Goal: Task Accomplishment & Management: Manage account settings

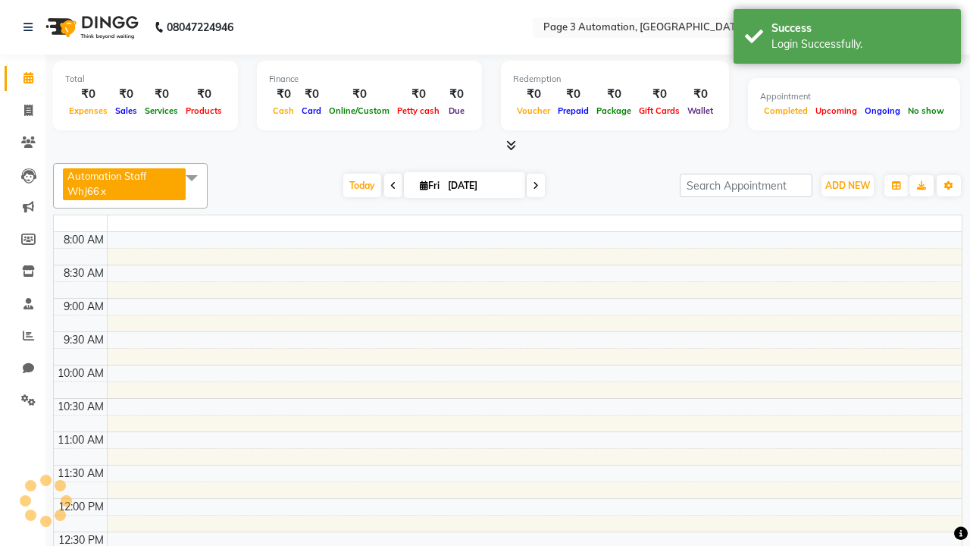
select select "en"
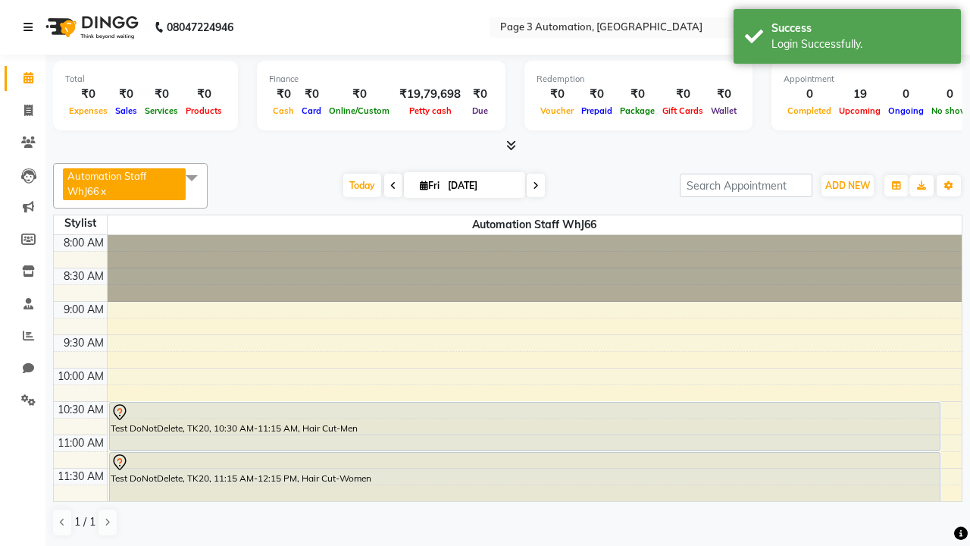
click at [31, 27] on icon at bounding box center [27, 27] width 9 height 11
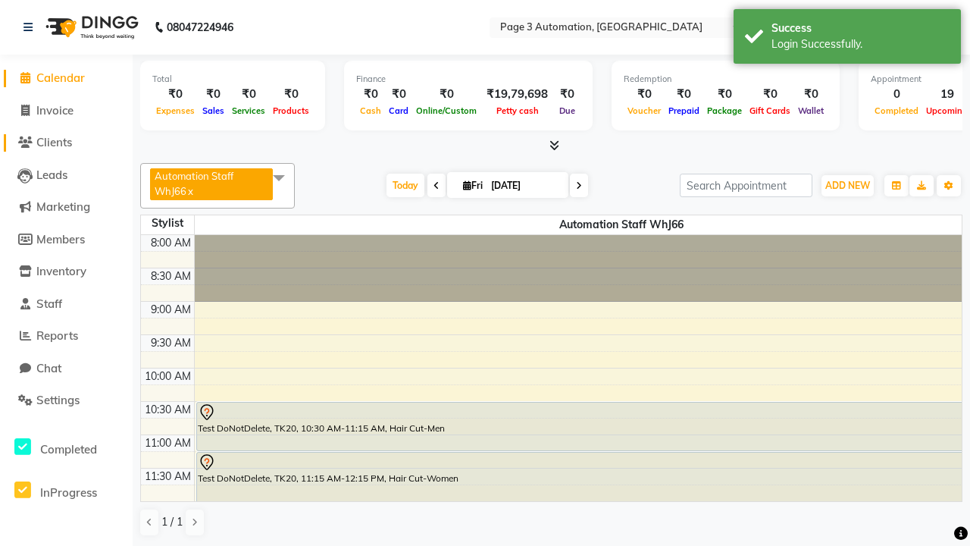
click at [66, 142] on span "Clients" at bounding box center [54, 142] width 36 height 14
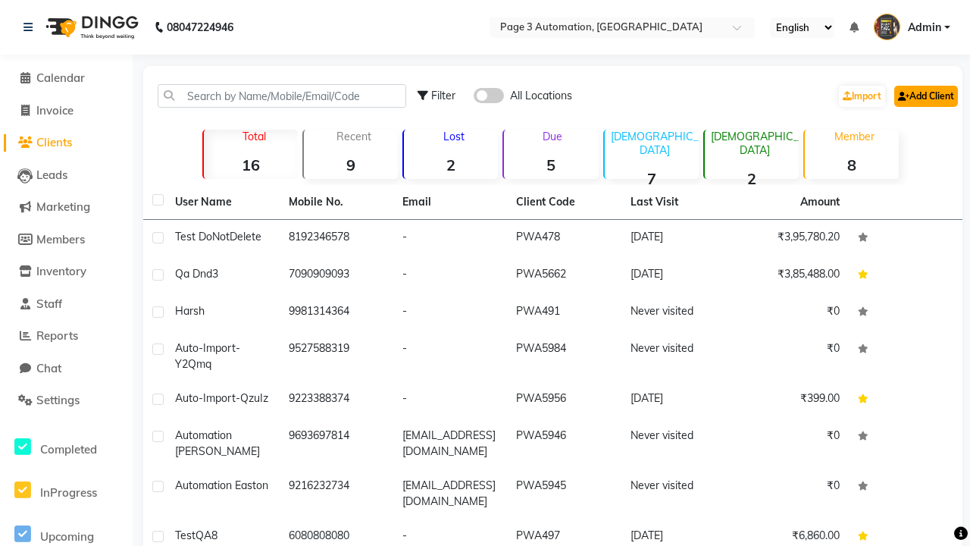
click at [925, 96] on link "Add Client" at bounding box center [926, 96] width 64 height 21
select select "22"
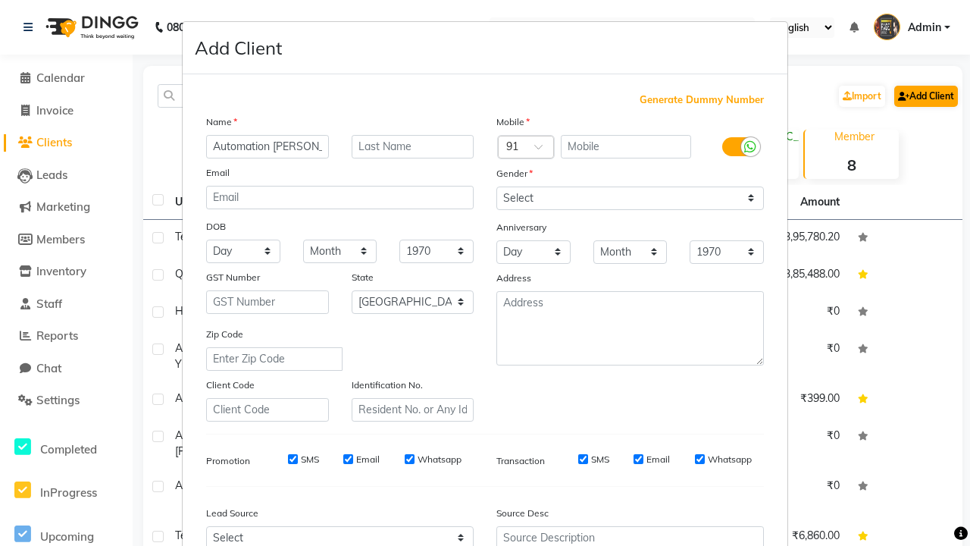
type input "Automation [PERSON_NAME]"
type input "9197718977"
type input "[MEDICAL_DATA][EMAIL_ADDRESS][DOMAIN_NAME]"
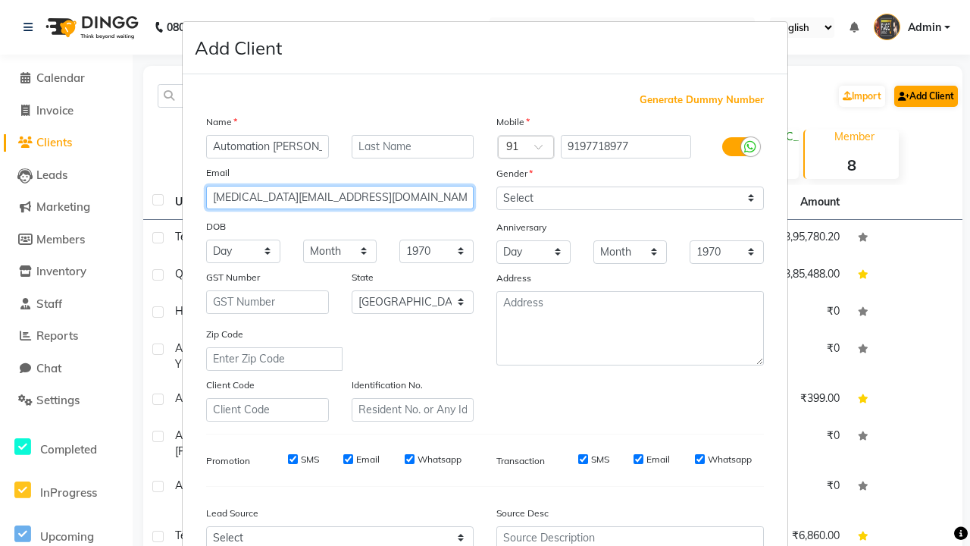
select select "male"
type input "[MEDICAL_DATA][EMAIL_ADDRESS][DOMAIN_NAME]"
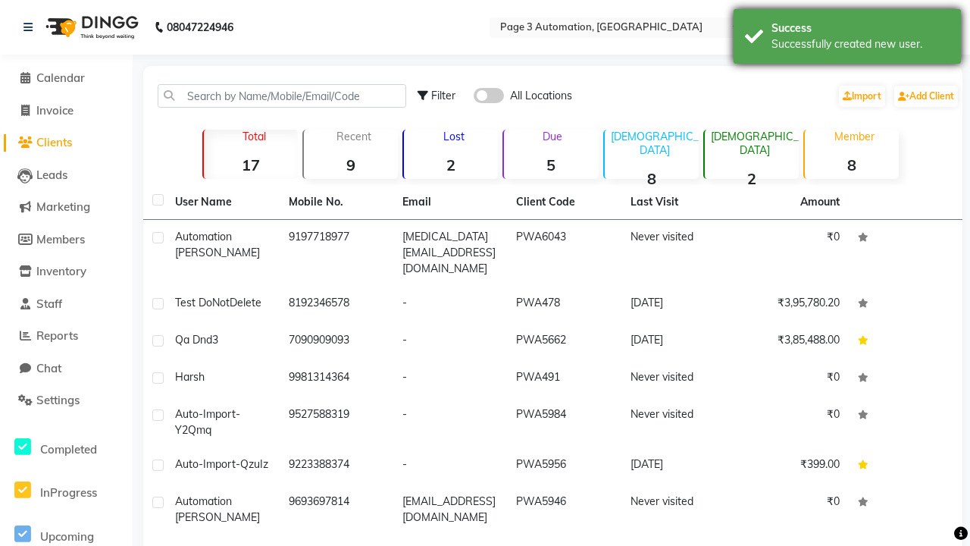
click at [847, 39] on div "Successfully created new user." at bounding box center [861, 44] width 178 height 16
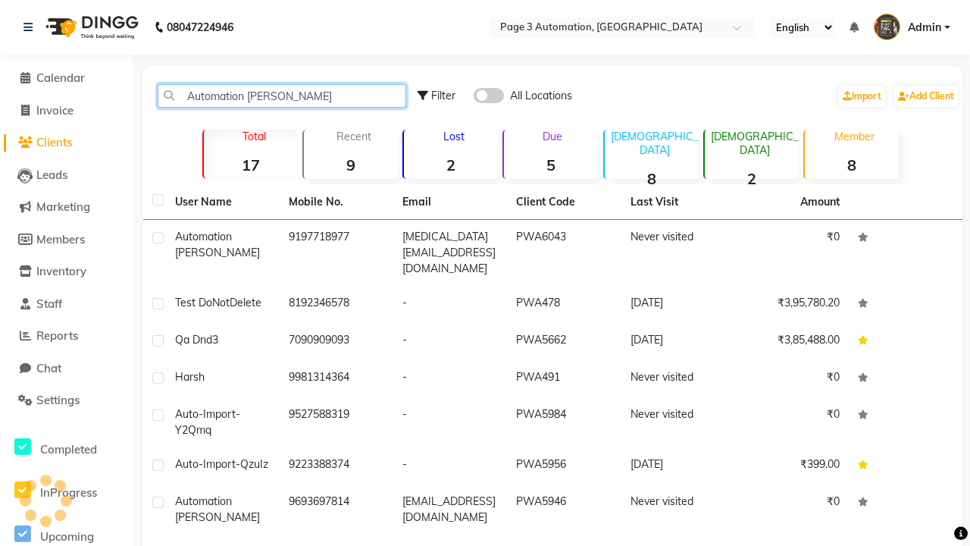
type input "Automation [PERSON_NAME]"
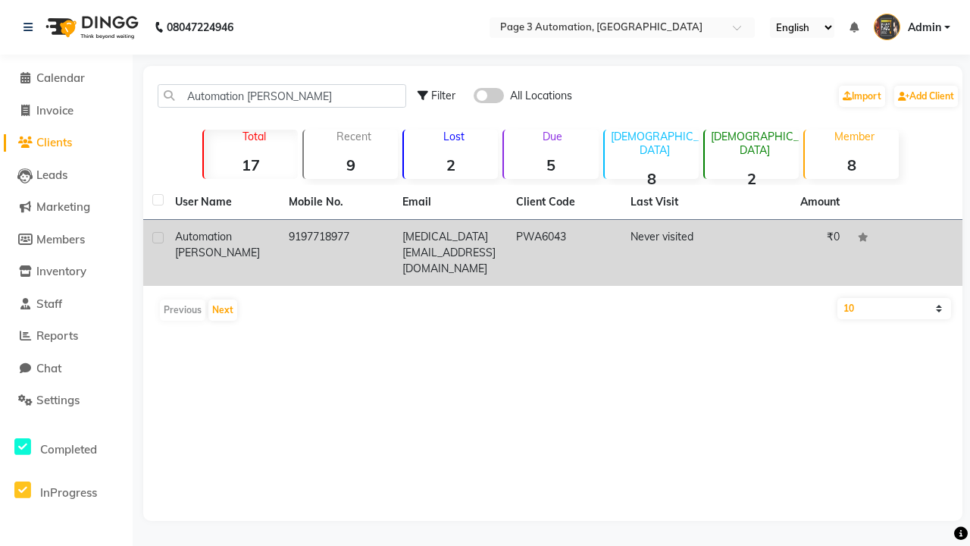
click at [553, 245] on td "PWA6043" at bounding box center [564, 253] width 114 height 66
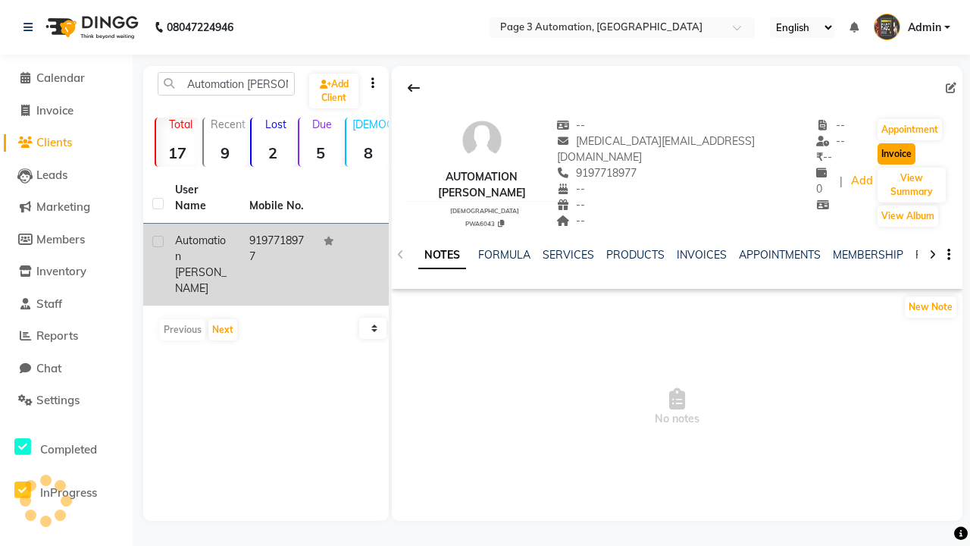
click at [878, 154] on button "Invoice" at bounding box center [897, 153] width 38 height 21
select select "service"
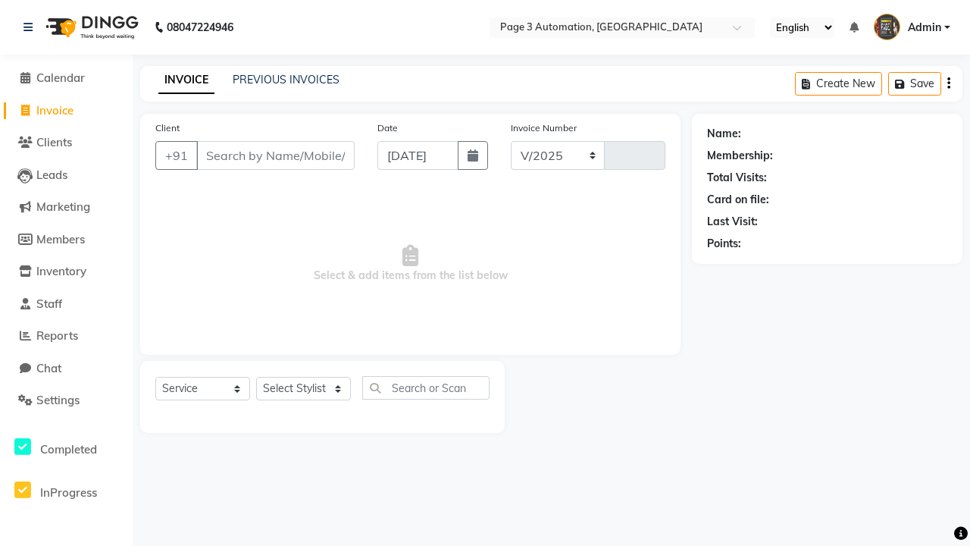
select select "2774"
type input "10107"
type input "9197718977"
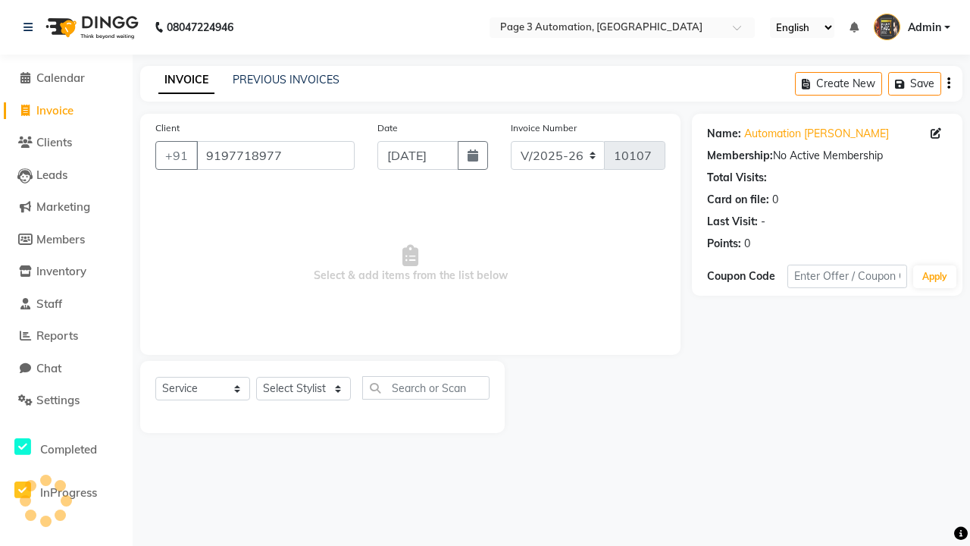
select select "71572"
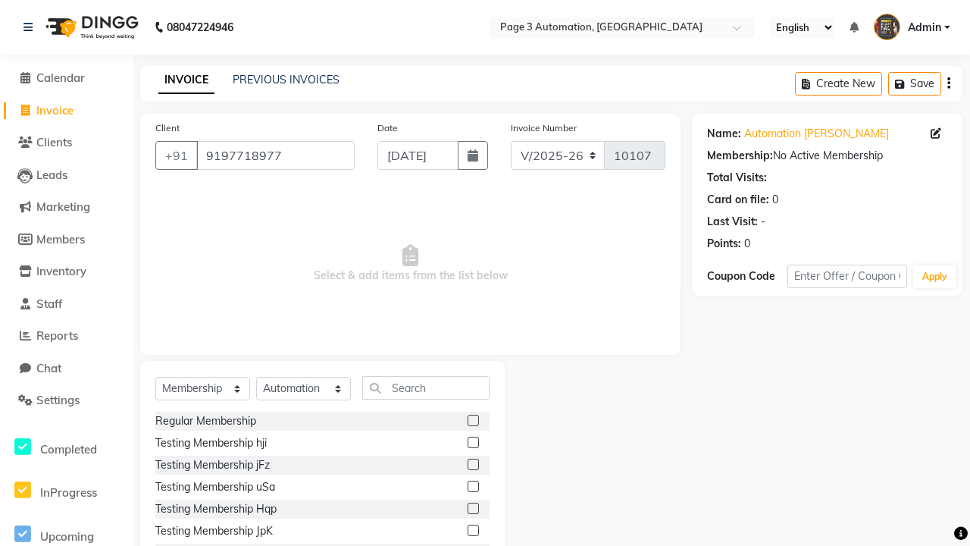
click at [473, 420] on label at bounding box center [473, 420] width 11 height 11
click at [473, 420] on input "checkbox" at bounding box center [473, 421] width 10 height 10
select select "select"
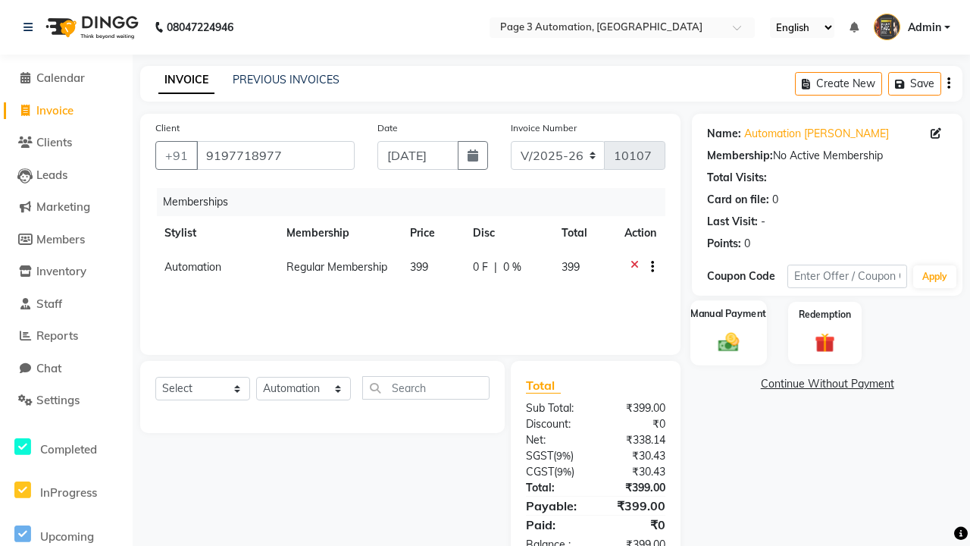
click at [728, 315] on label "Manual Payment" at bounding box center [729, 314] width 76 height 14
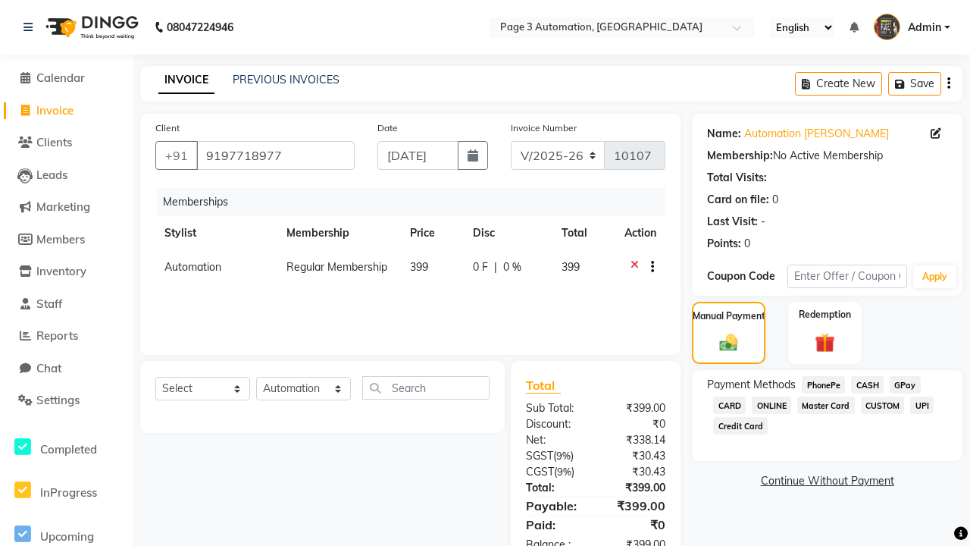
click at [867, 384] on span "CASH" at bounding box center [867, 384] width 33 height 17
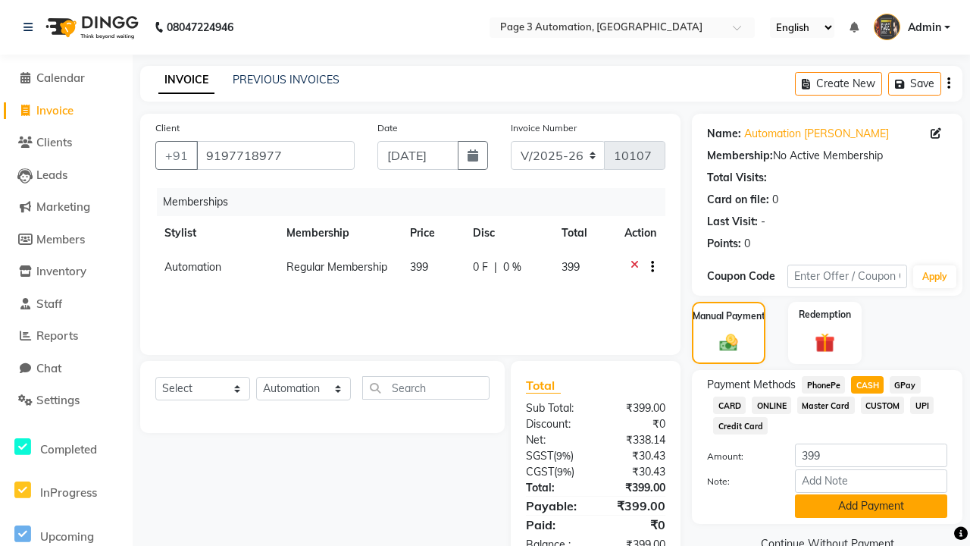
click at [871, 506] on button "Add Payment" at bounding box center [871, 505] width 152 height 23
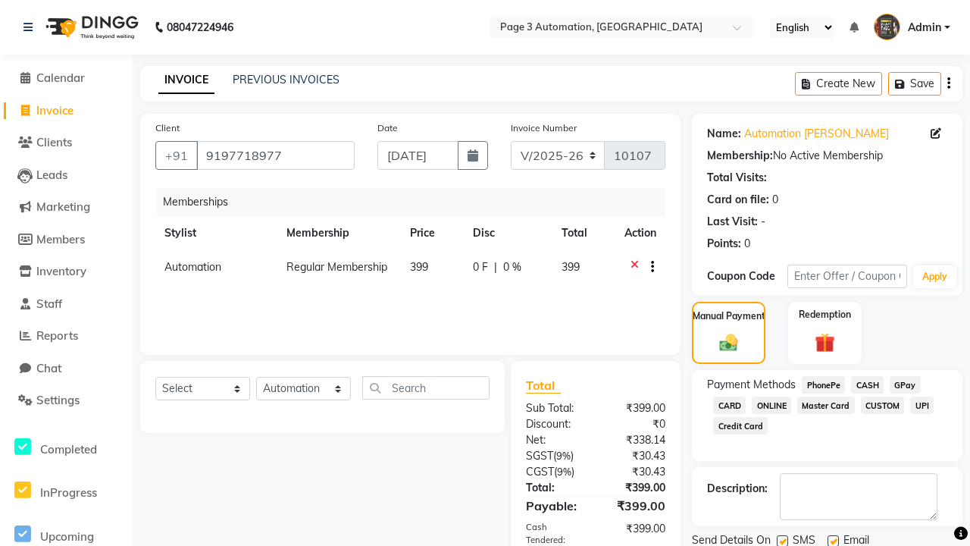
click at [782, 540] on label at bounding box center [782, 540] width 11 height 11
click at [782, 540] on input "checkbox" at bounding box center [782, 542] width 10 height 10
checkbox input "false"
click at [833, 540] on label at bounding box center [833, 539] width 11 height 11
click at [833, 540] on input "checkbox" at bounding box center [833, 541] width 10 height 10
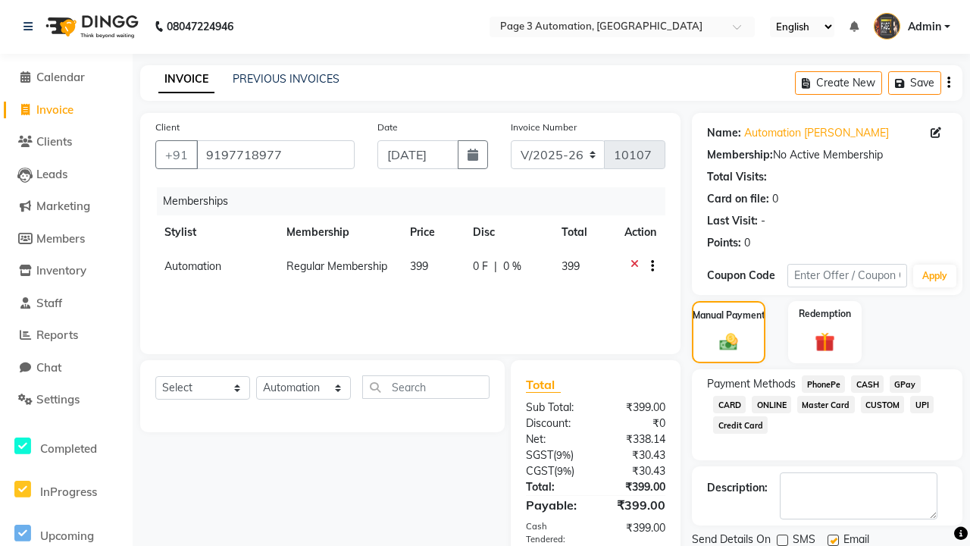
checkbox input "false"
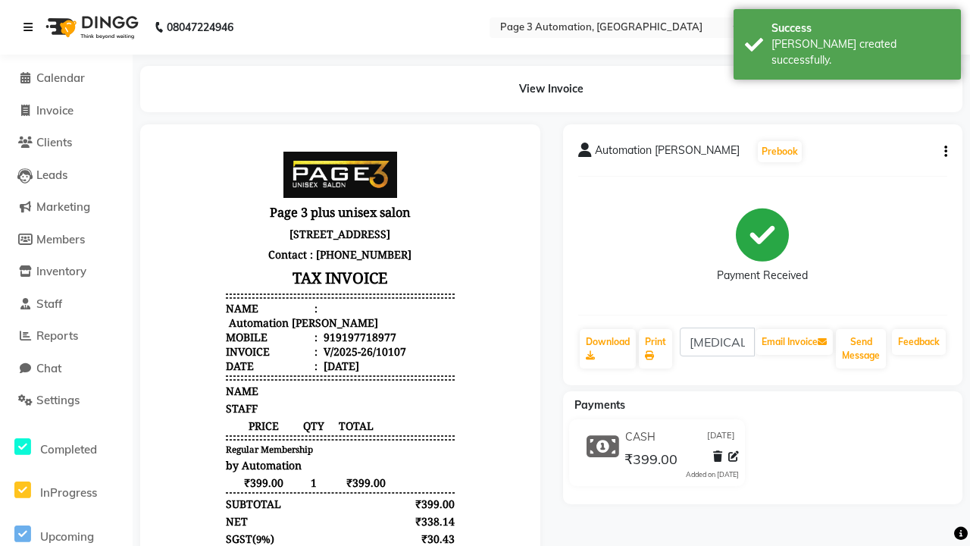
click at [847, 39] on div "Bill created successfully." at bounding box center [861, 52] width 178 height 32
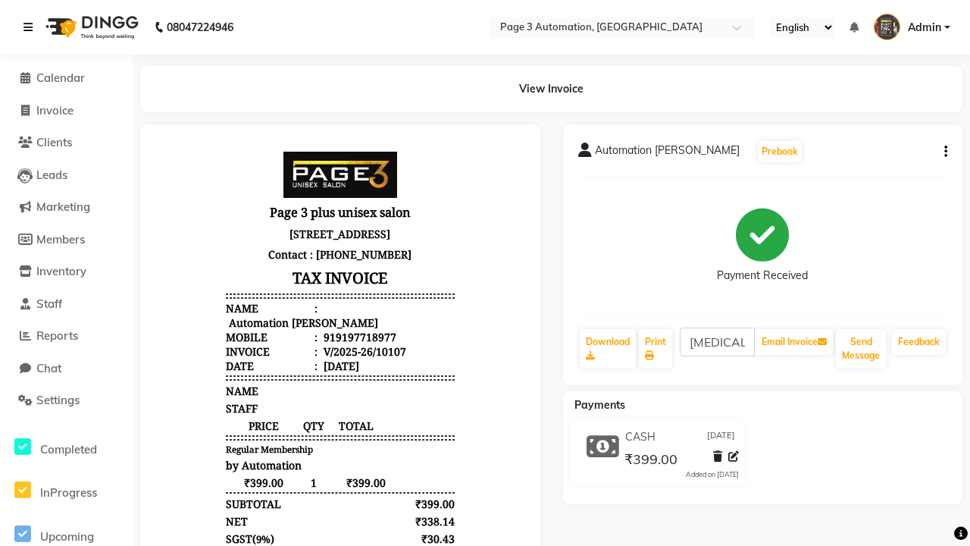
click at [31, 27] on icon at bounding box center [27, 27] width 9 height 11
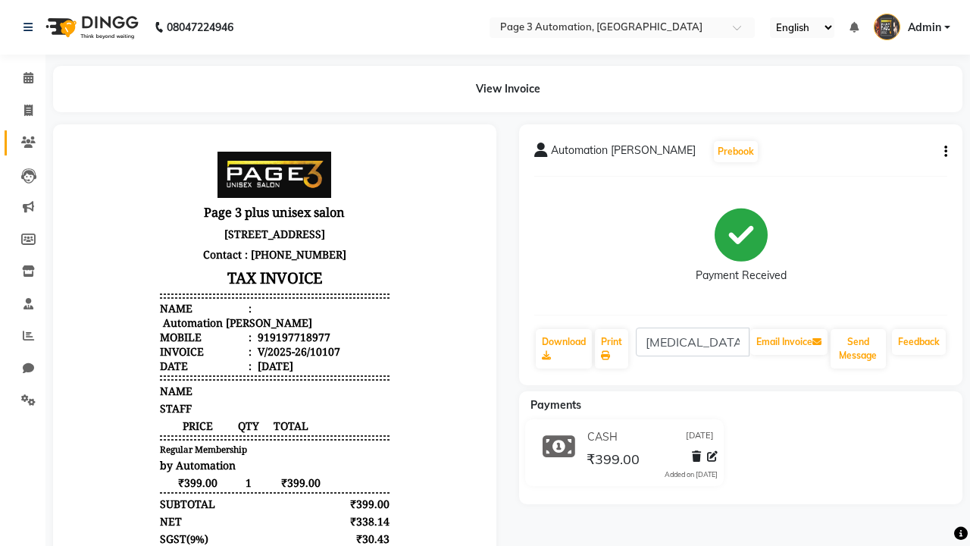
click at [23, 142] on icon at bounding box center [28, 141] width 14 height 11
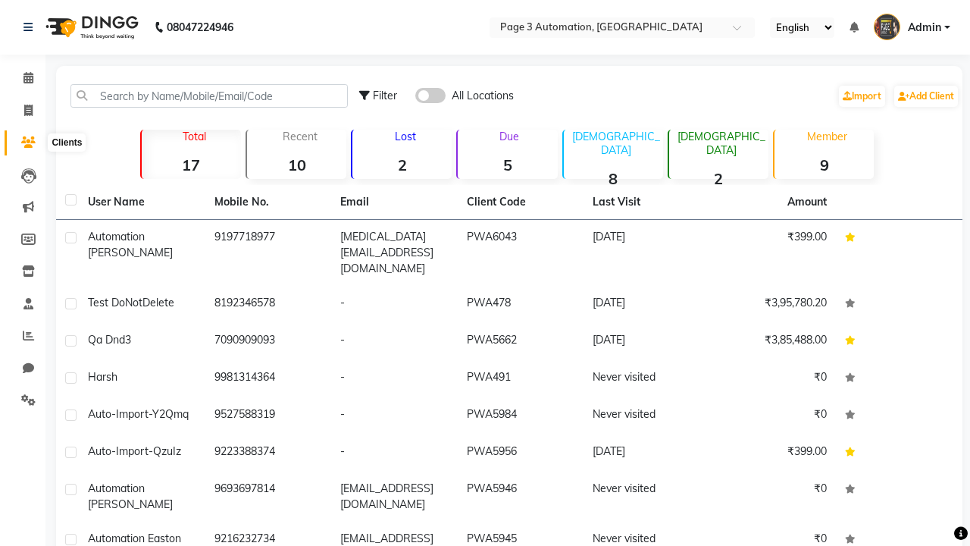
click at [824, 164] on strong "9" at bounding box center [824, 164] width 99 height 19
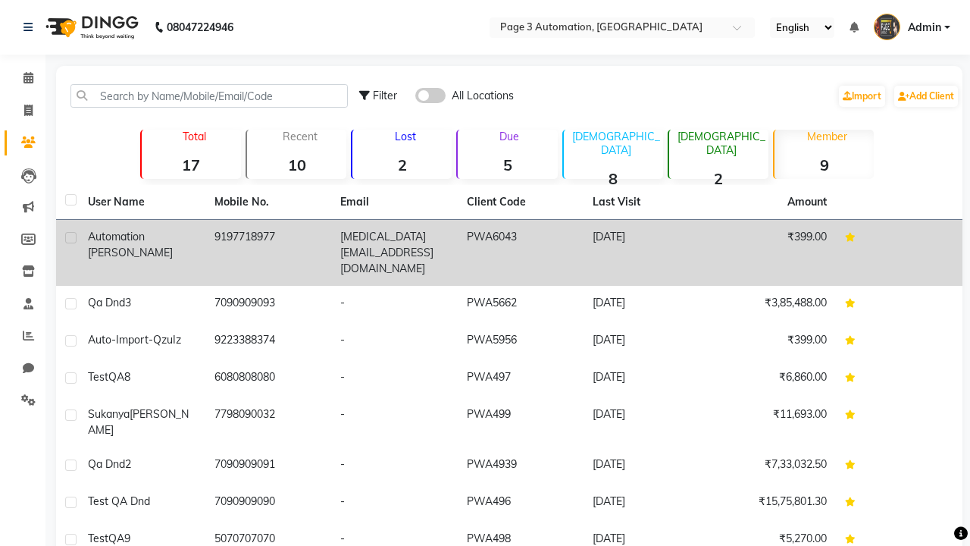
click at [70, 237] on label at bounding box center [70, 237] width 11 height 11
click at [70, 237] on input "checkbox" at bounding box center [70, 238] width 10 height 10
checkbox input "true"
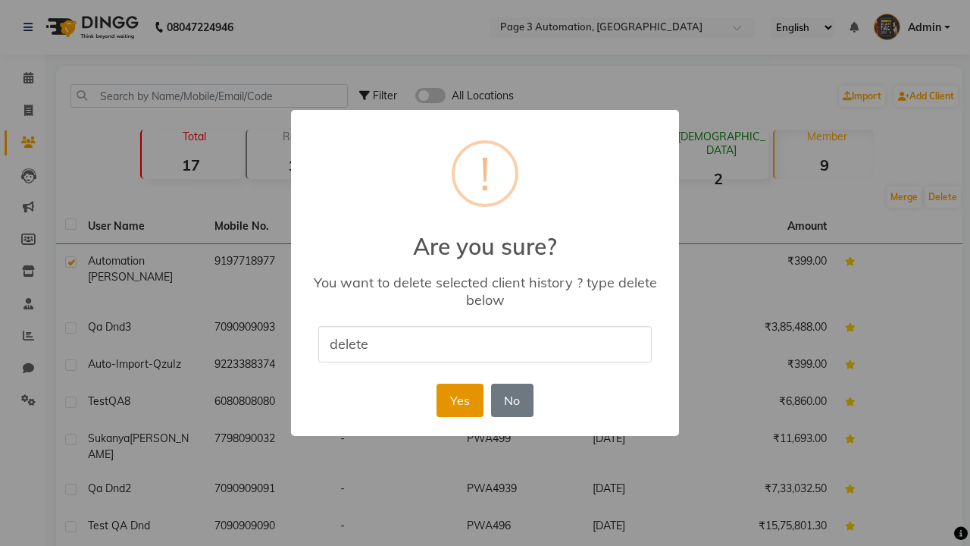
type input "delete"
click at [459, 399] on button "Yes" at bounding box center [460, 400] width 46 height 33
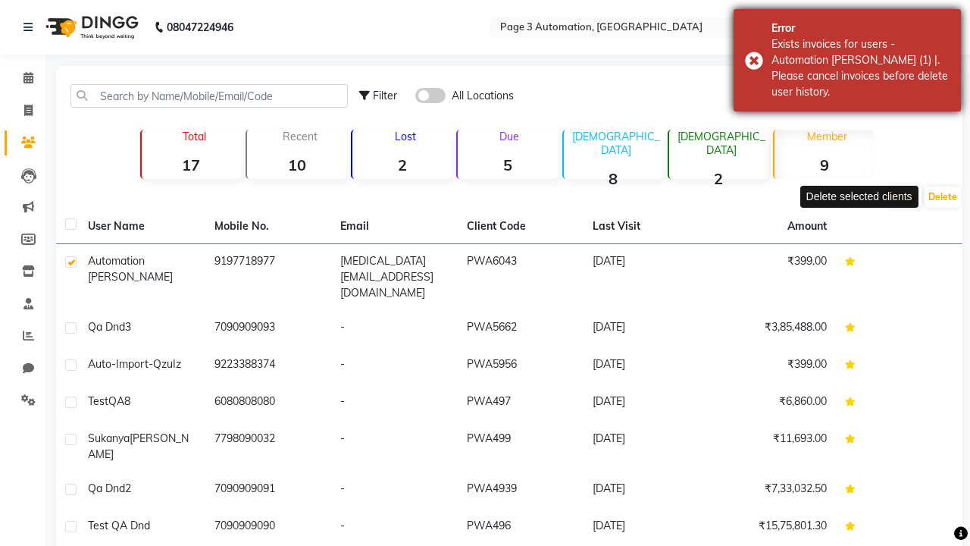
click at [847, 60] on div "Exists invoices for users - Automation [PERSON_NAME] (1) |. Please cancel invoi…" at bounding box center [861, 68] width 178 height 64
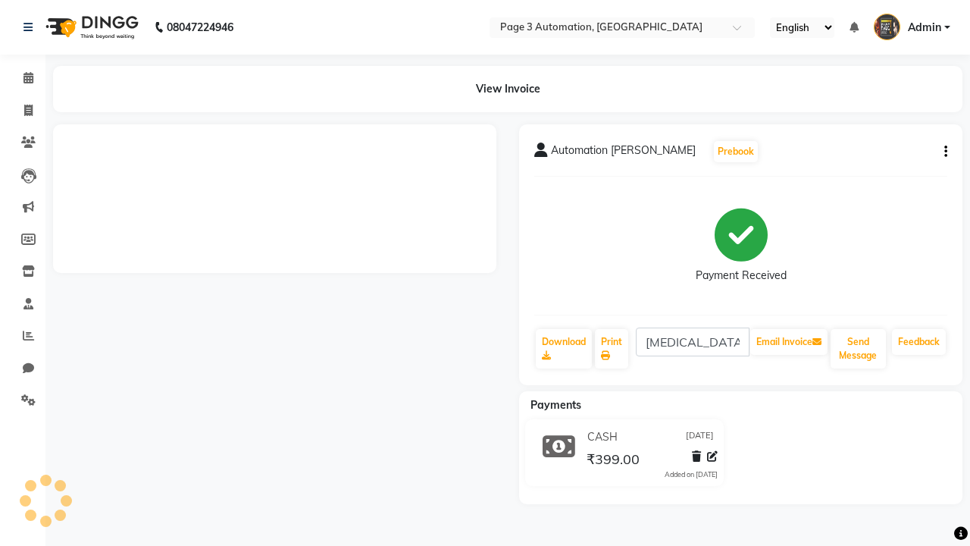
click at [943, 152] on button "button" at bounding box center [942, 152] width 9 height 16
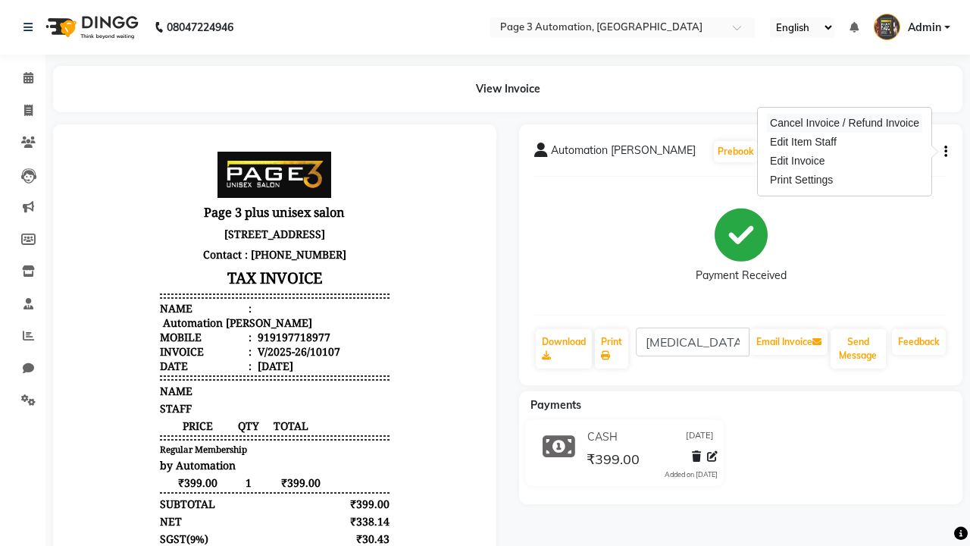
click at [844, 123] on div "Cancel Invoice / Refund Invoice" at bounding box center [844, 123] width 155 height 19
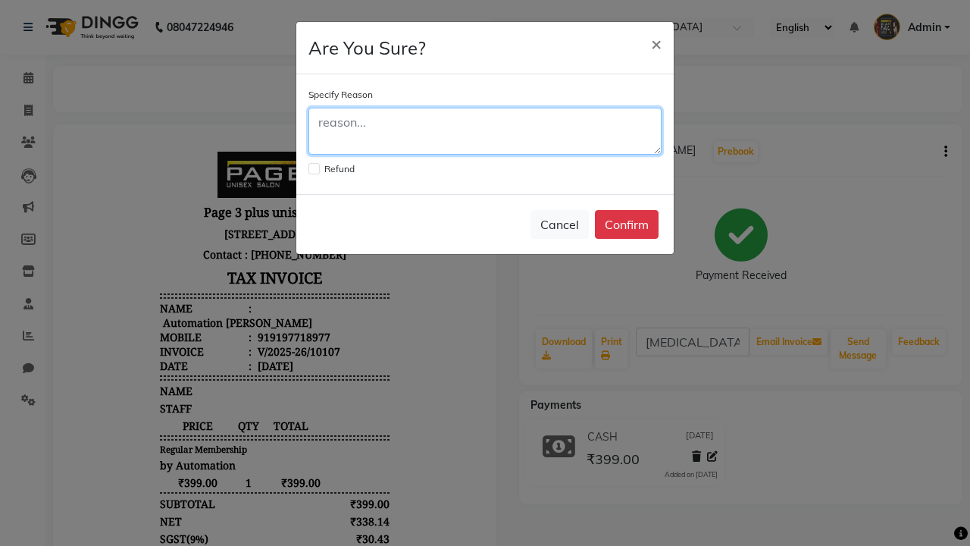
click at [485, 131] on textarea at bounding box center [484, 131] width 353 height 47
type textarea "Testing"
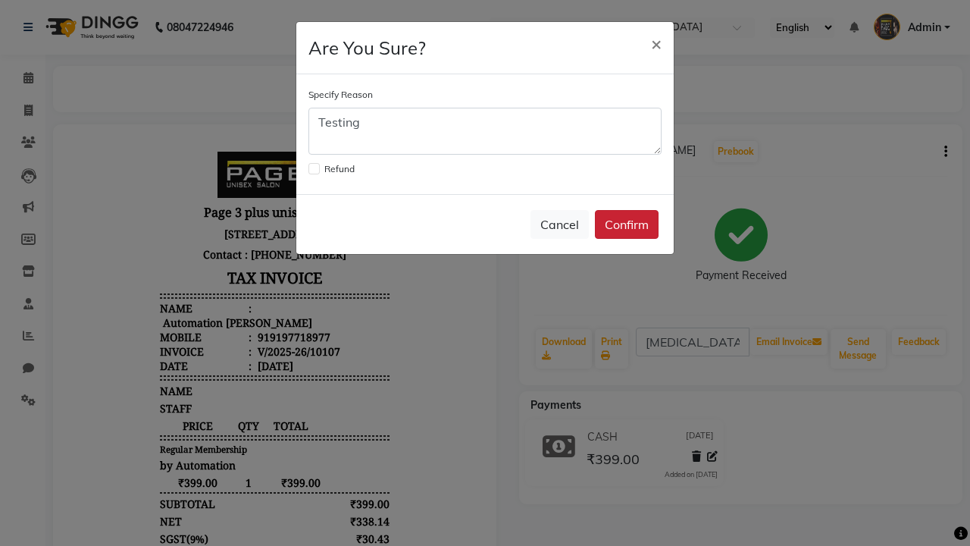
click at [627, 224] on button "Confirm" at bounding box center [627, 224] width 64 height 29
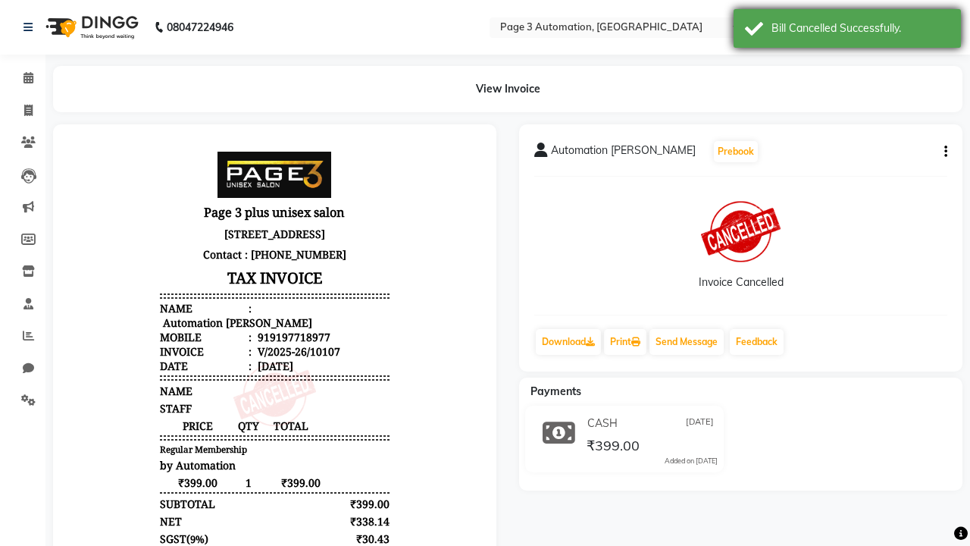
click at [847, 30] on div "Bill Cancelled Successfully." at bounding box center [861, 28] width 178 height 16
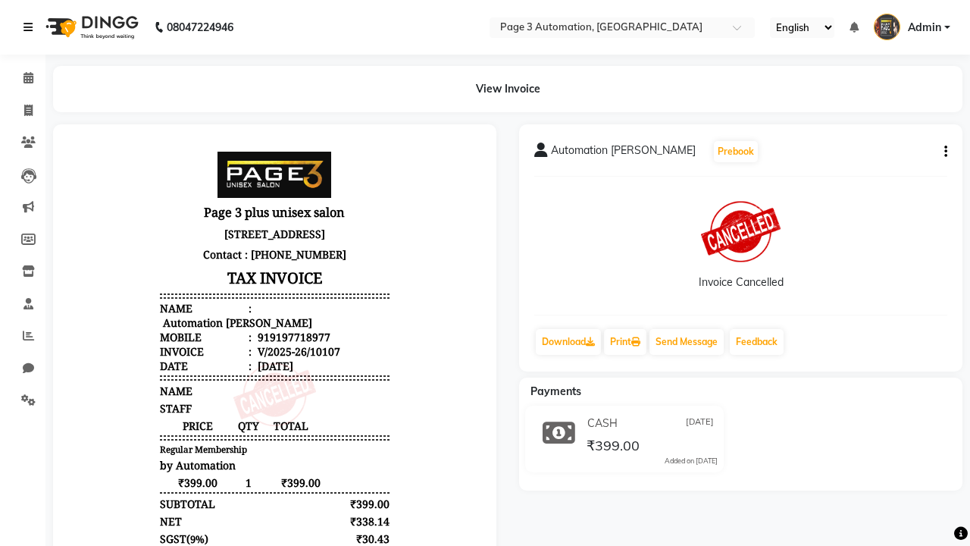
click at [31, 27] on icon at bounding box center [27, 27] width 9 height 11
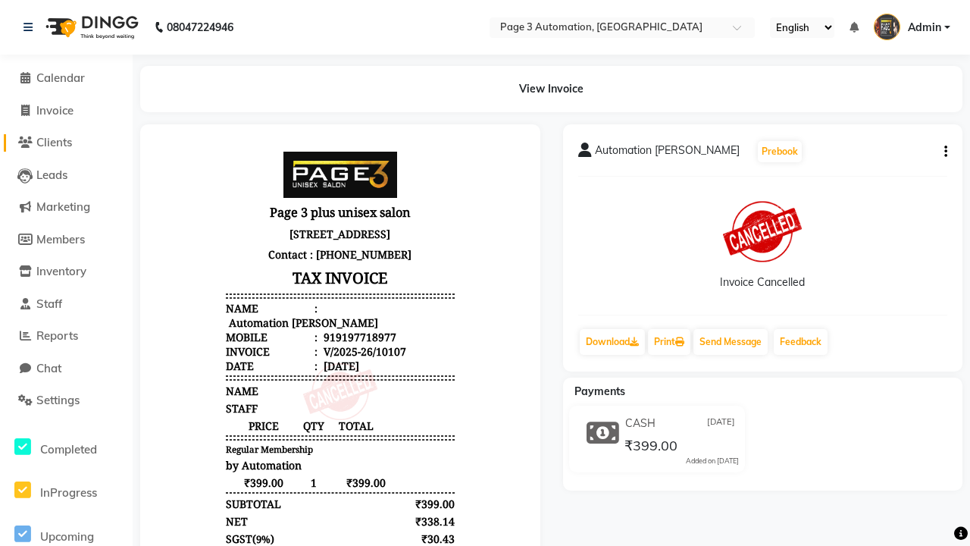
click at [66, 142] on span "Clients" at bounding box center [54, 142] width 36 height 14
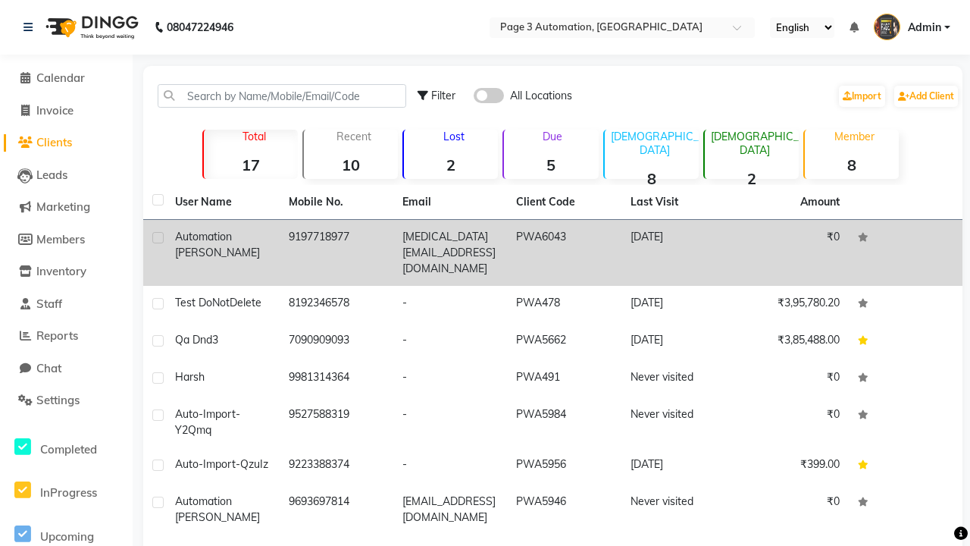
click at [158, 237] on label at bounding box center [157, 237] width 11 height 11
click at [158, 237] on input "checkbox" at bounding box center [157, 238] width 10 height 10
checkbox input "true"
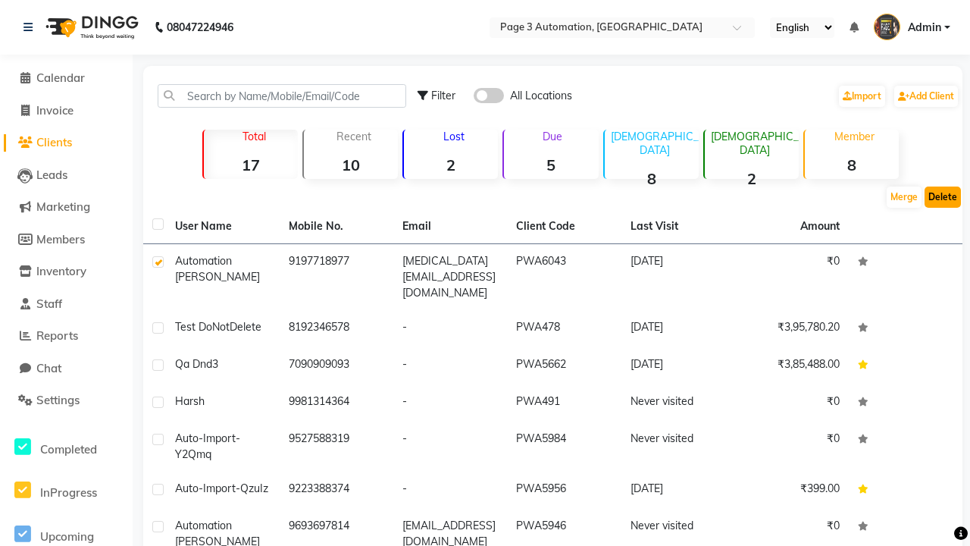
click at [943, 197] on button "Delete" at bounding box center [943, 196] width 36 height 21
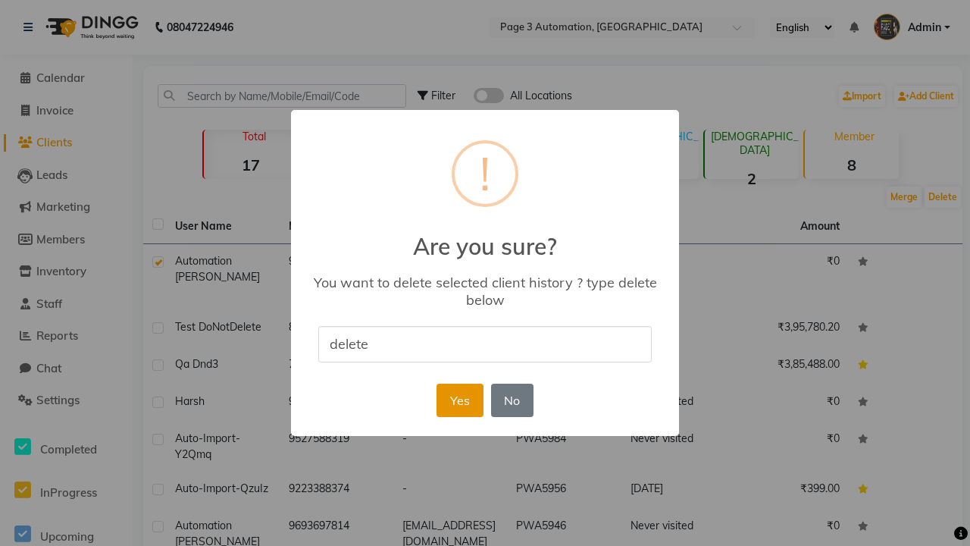
type input "delete"
click at [459, 399] on button "Yes" at bounding box center [460, 400] width 46 height 33
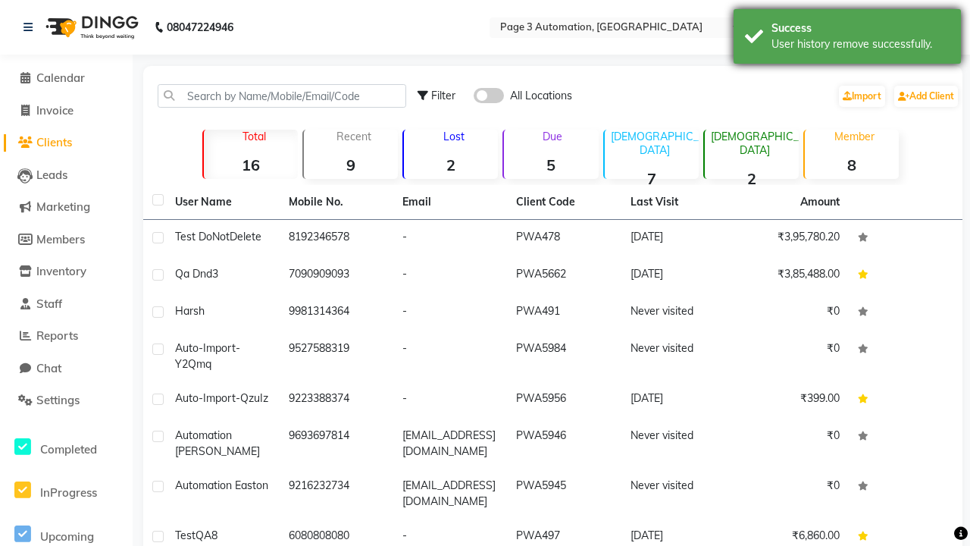
click at [847, 39] on div "User history remove successfully." at bounding box center [861, 44] width 178 height 16
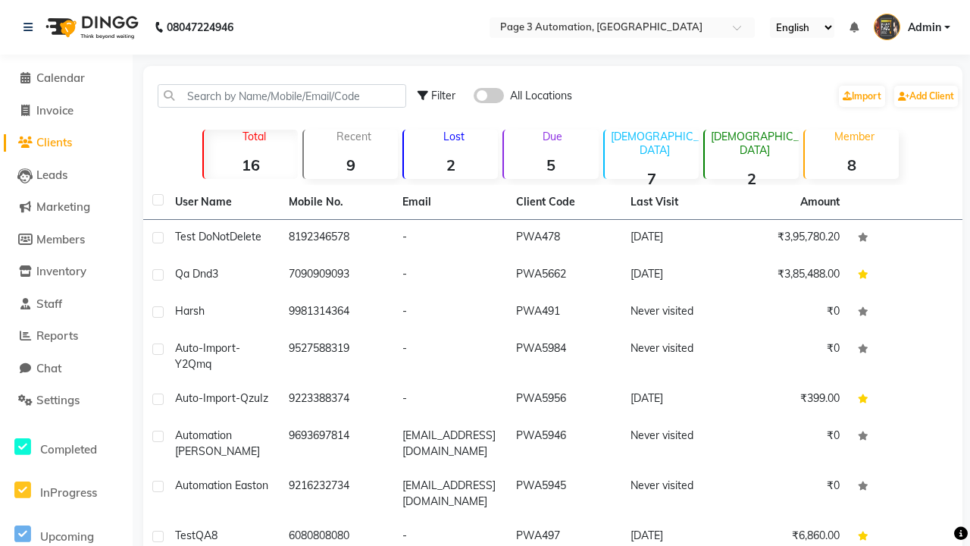
click at [912, 27] on span "Admin" at bounding box center [924, 28] width 33 height 16
click at [0, 0] on link "Sign out" at bounding box center [0, 0] width 0 height 0
